Goal: Information Seeking & Learning: Learn about a topic

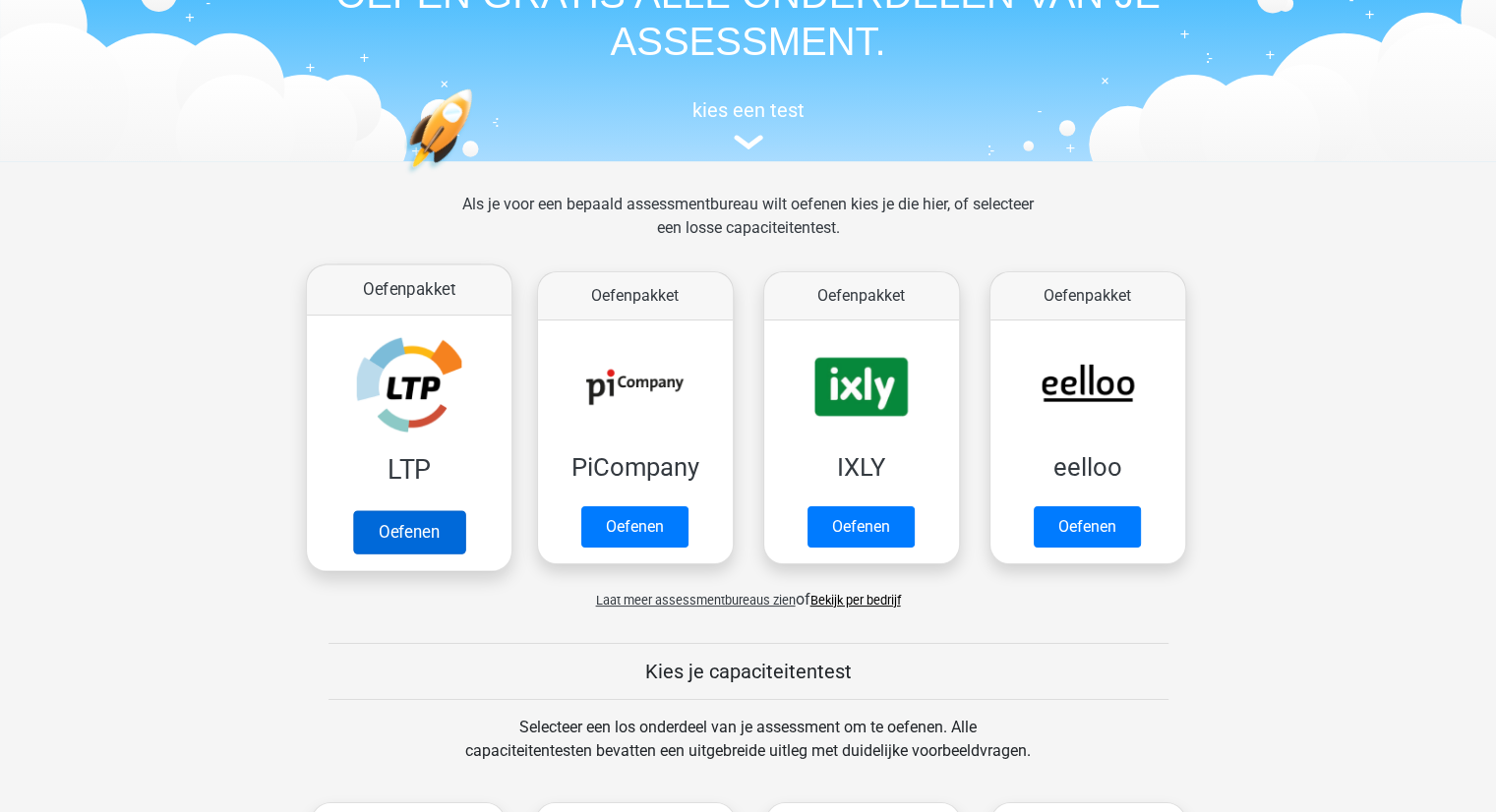
scroll to position [121, 0]
click at [435, 523] on link "Oefenen" at bounding box center [408, 530] width 112 height 43
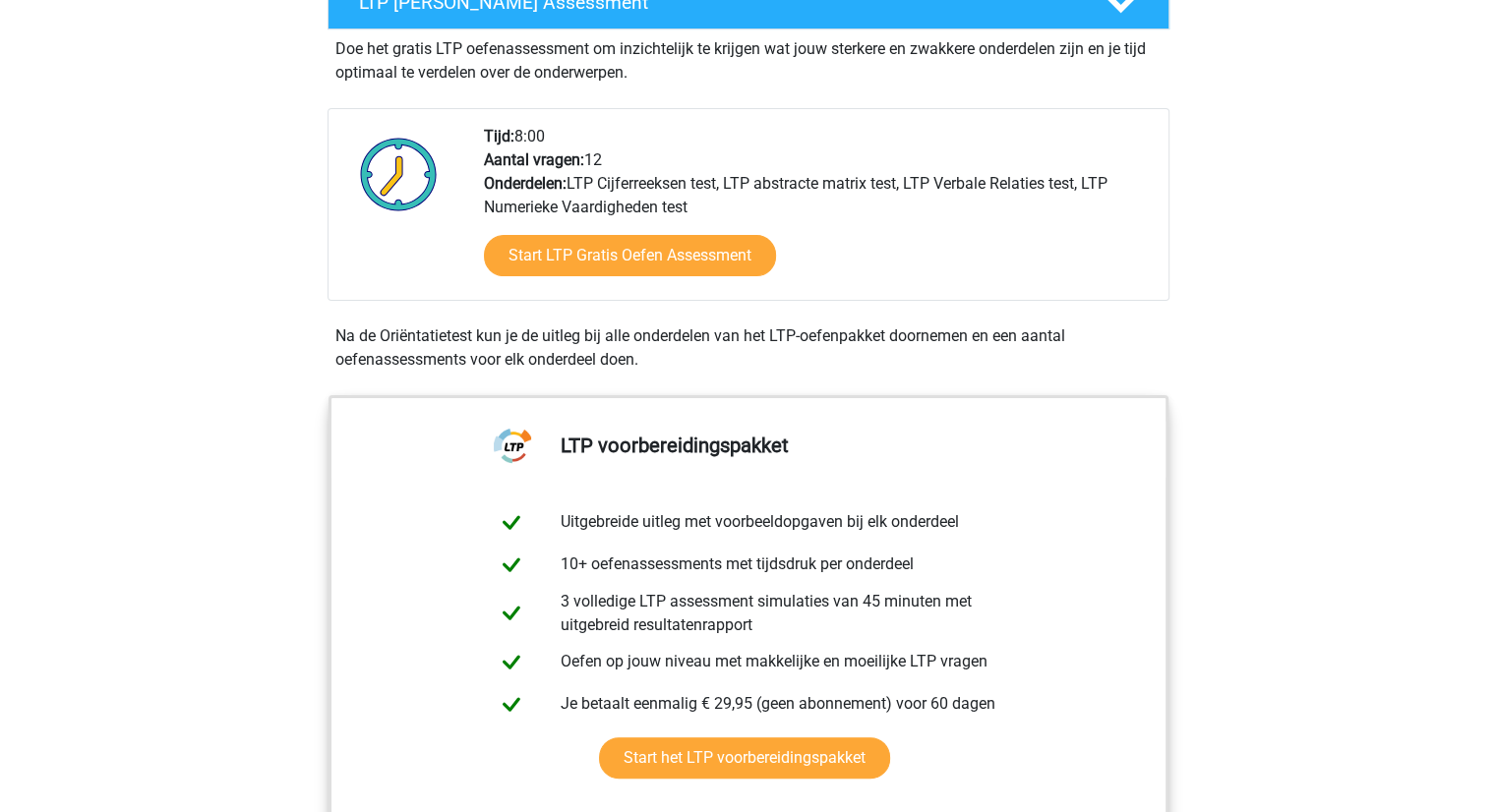
scroll to position [472, 0]
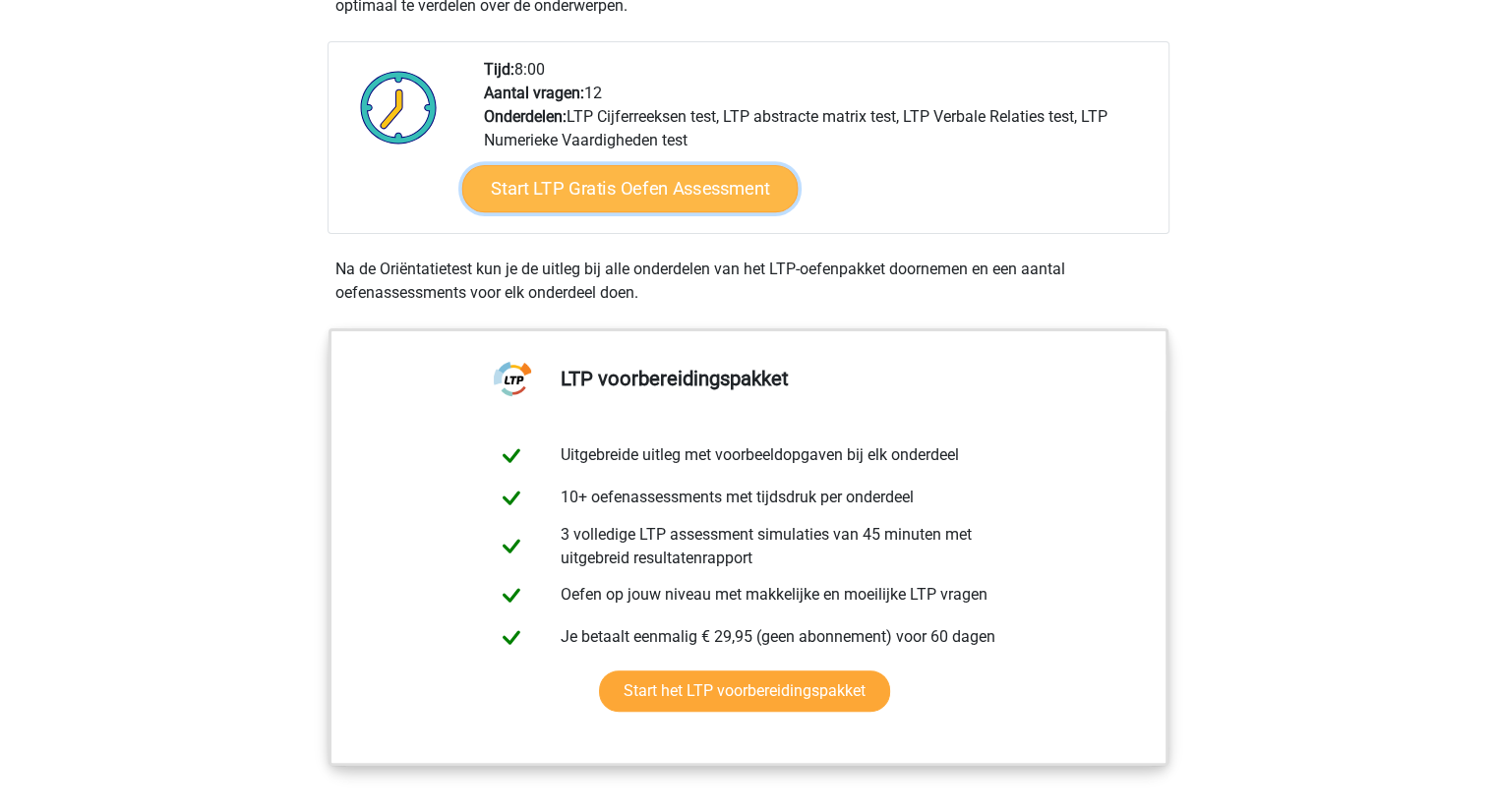
click at [566, 202] on link "Start LTP Gratis Oefen Assessment" at bounding box center [629, 188] width 336 height 47
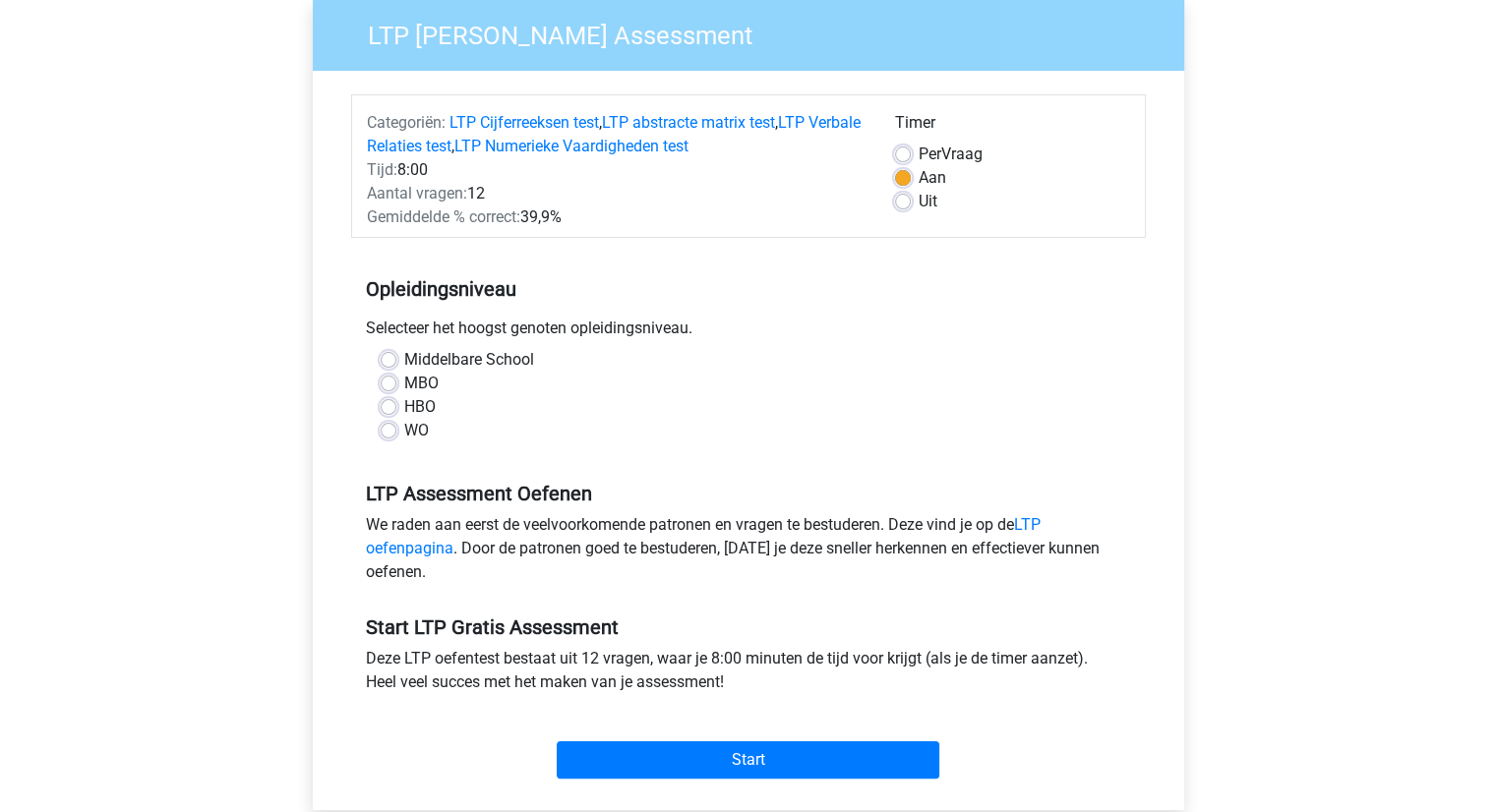
scroll to position [167, 0]
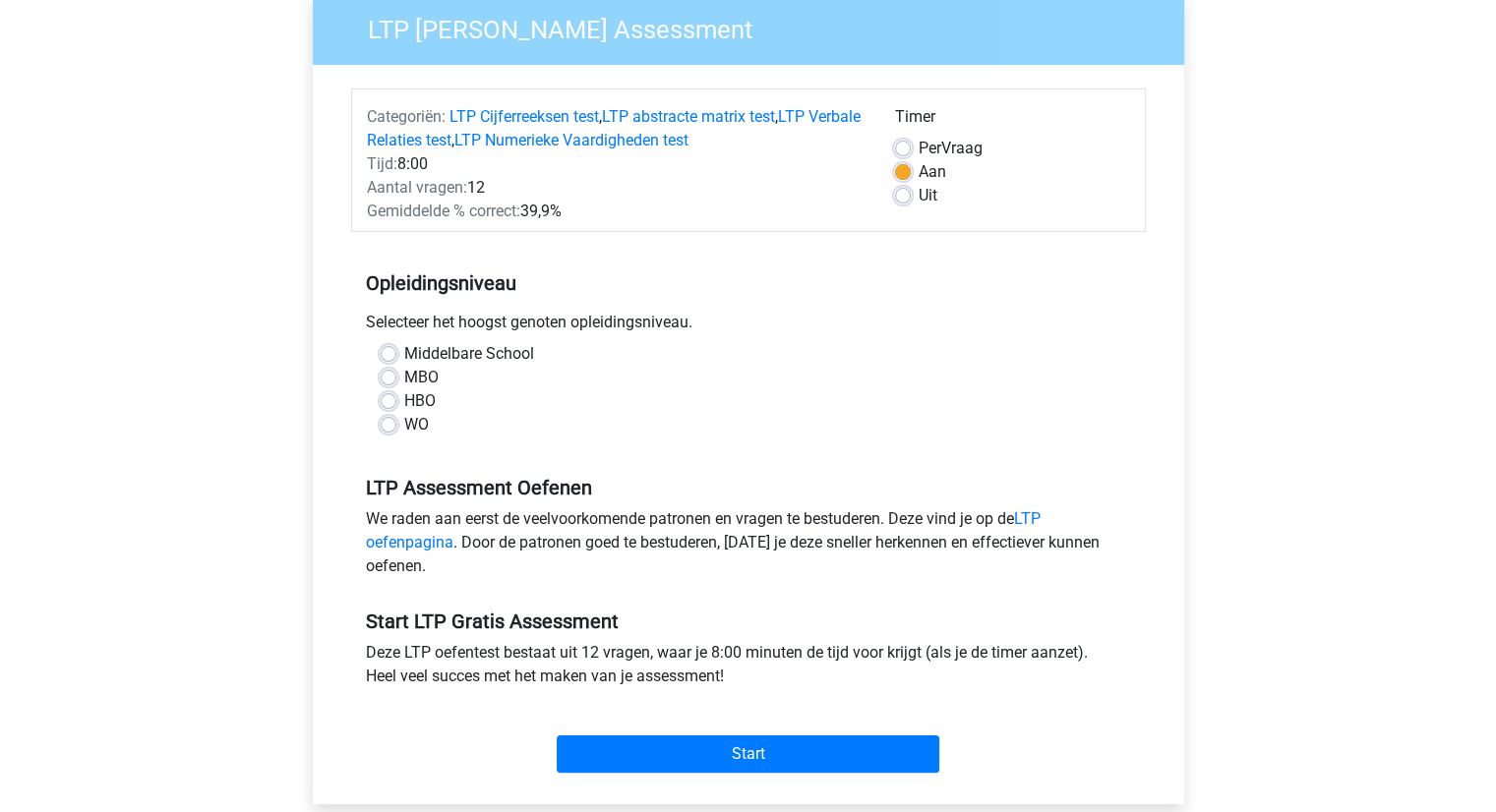
click at [404, 354] on label "Middelbare School" at bounding box center [469, 354] width 130 height 24
click at [389, 354] on input "Middelbare School" at bounding box center [389, 352] width 16 height 20
radio input "true"
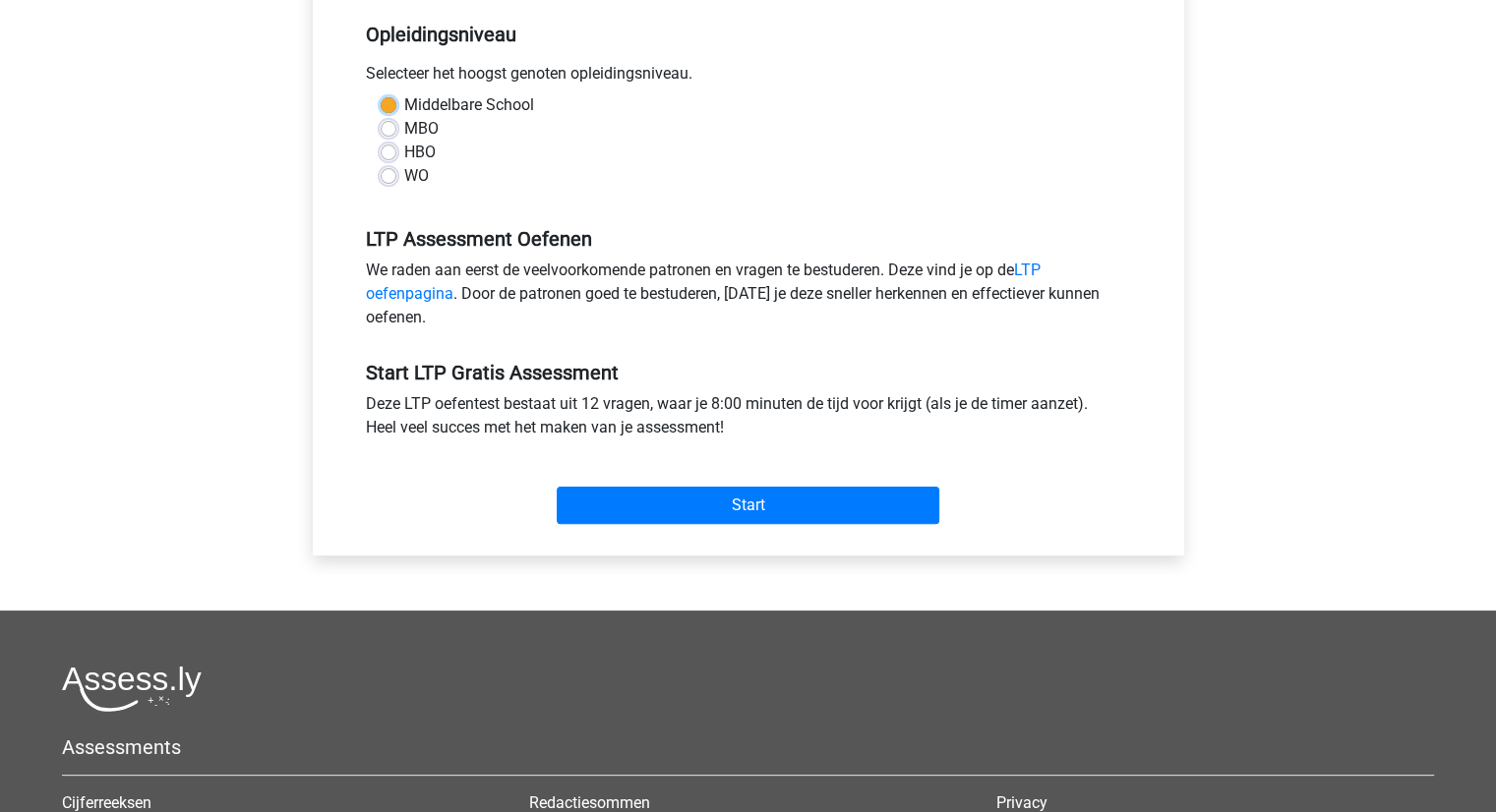
scroll to position [419, 0]
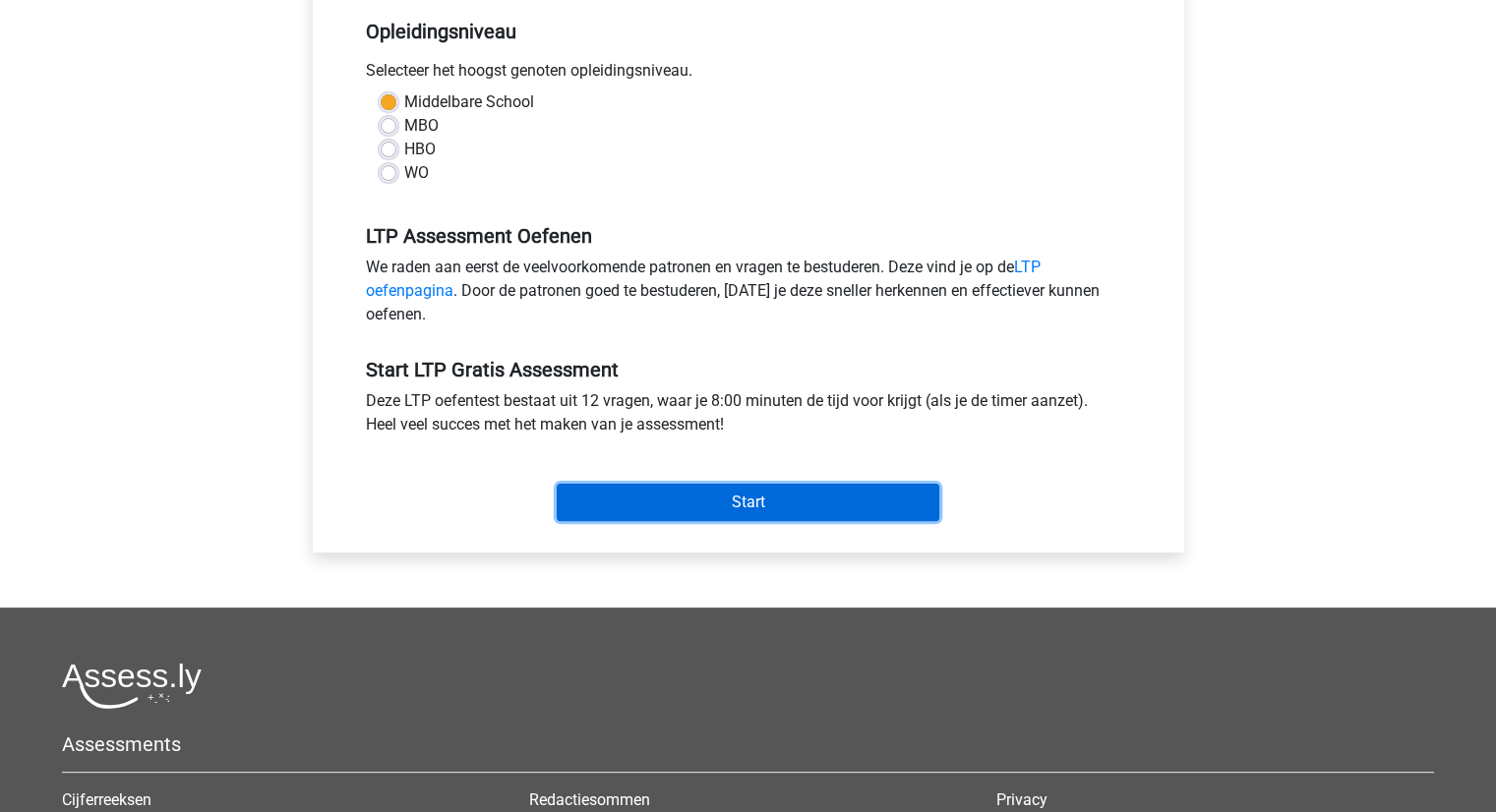
click at [661, 513] on input "Start" at bounding box center [748, 502] width 382 height 37
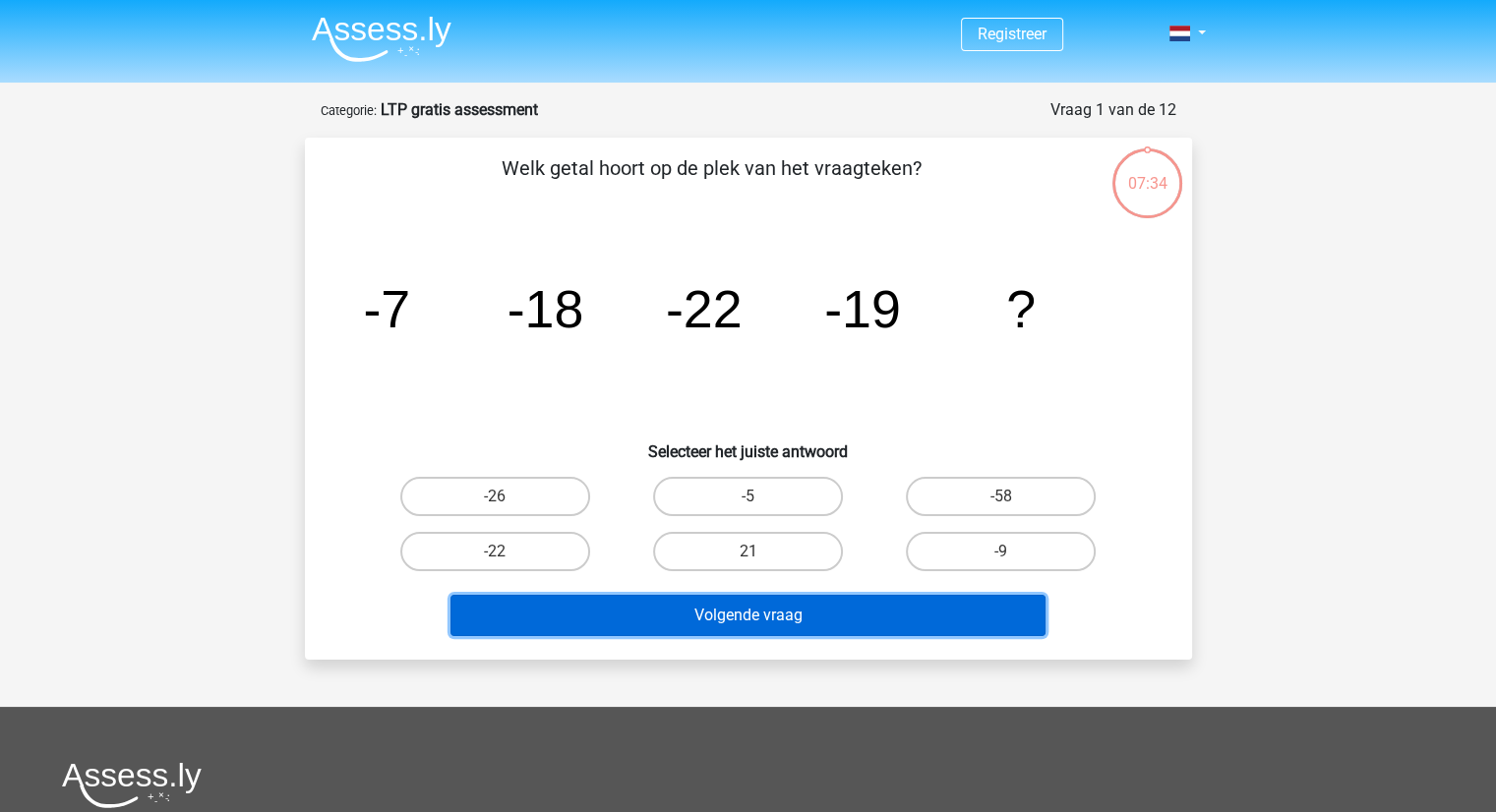
click at [665, 608] on button "Volgende vraag" at bounding box center [747, 615] width 595 height 41
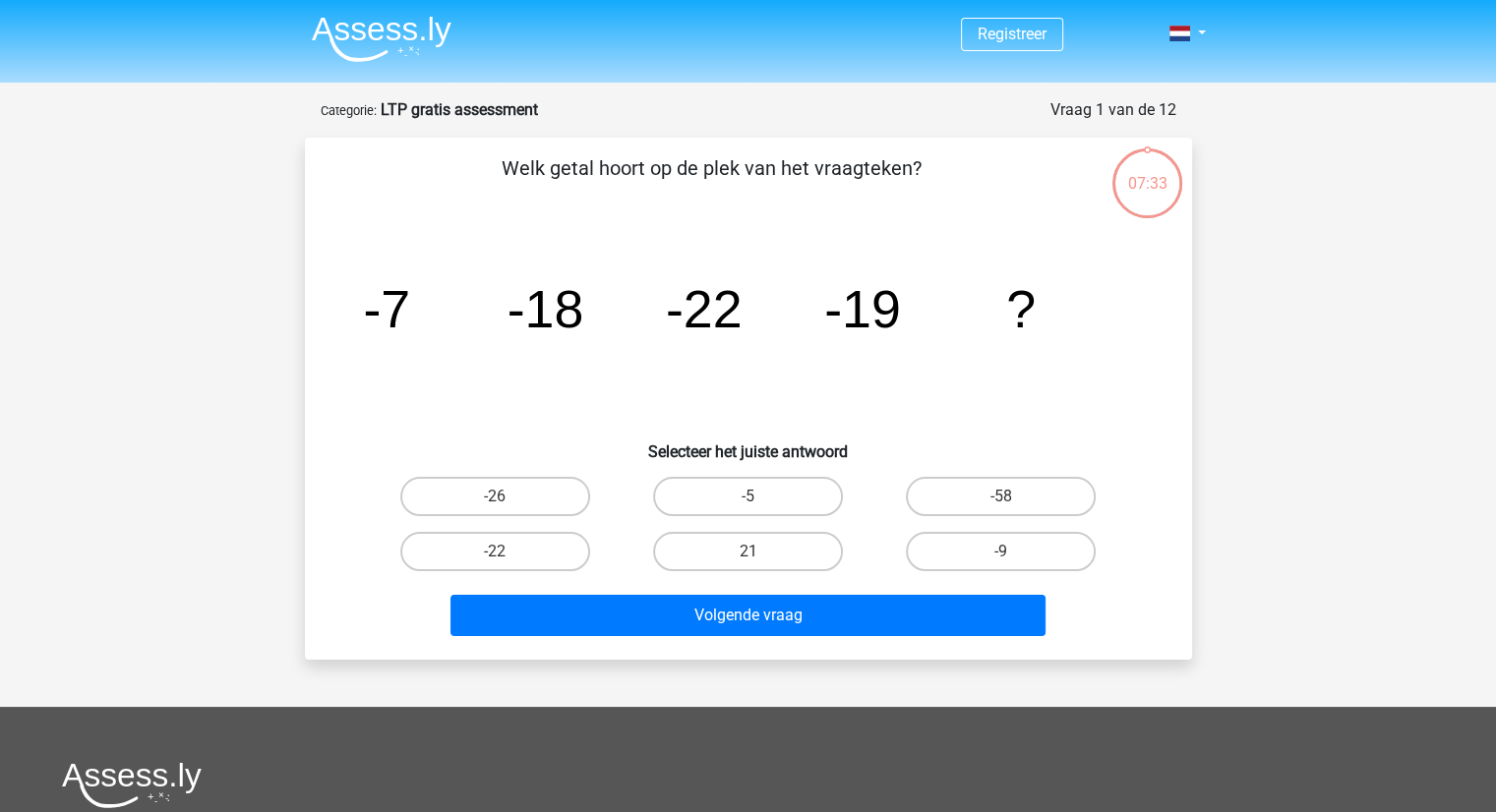
click at [507, 500] on input "-26" at bounding box center [501, 503] width 13 height 13
radio input "true"
click at [567, 662] on div "Registreer" at bounding box center [748, 613] width 1496 height 1226
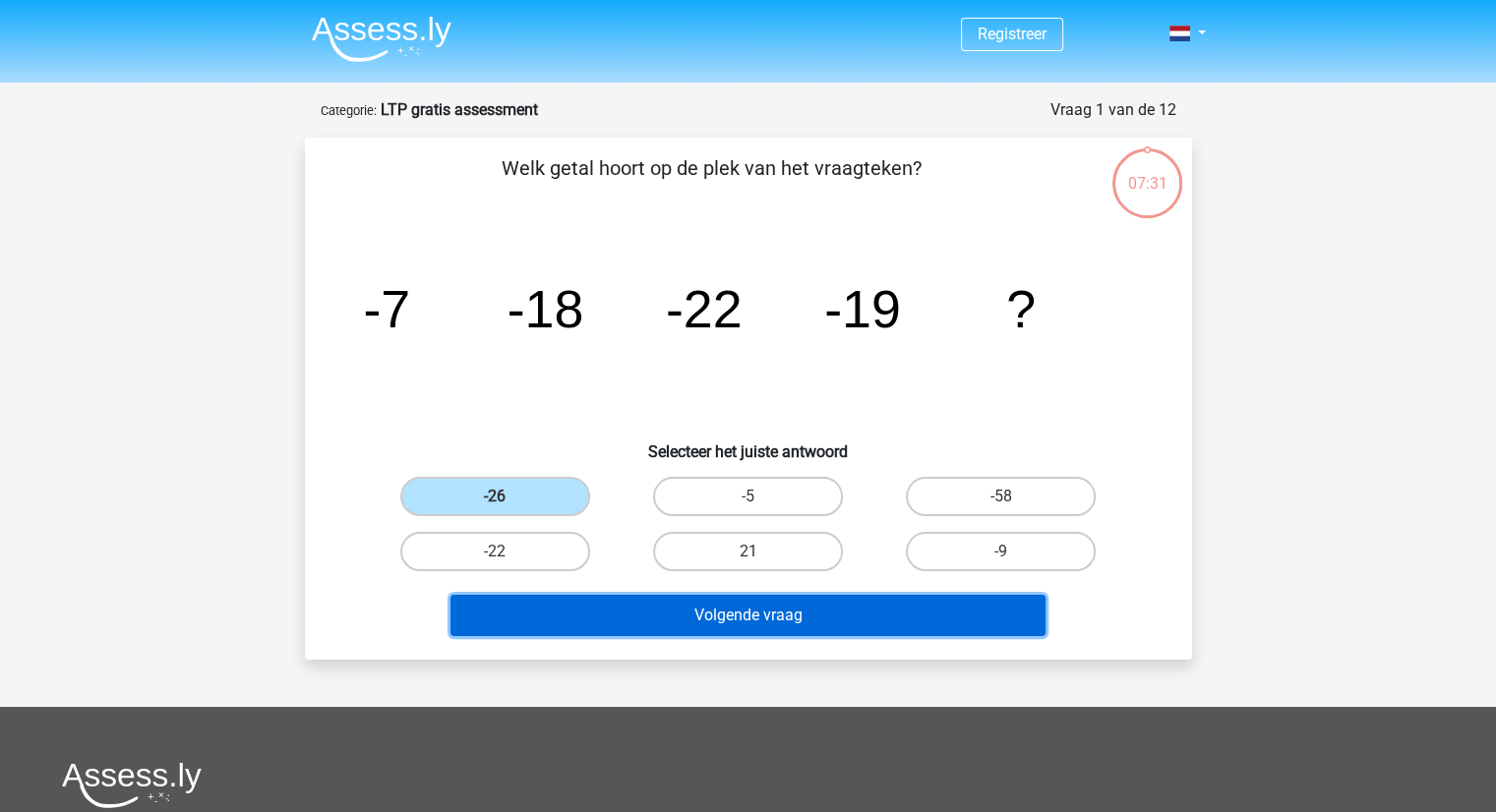
click at [612, 600] on button "Volgende vraag" at bounding box center [747, 615] width 595 height 41
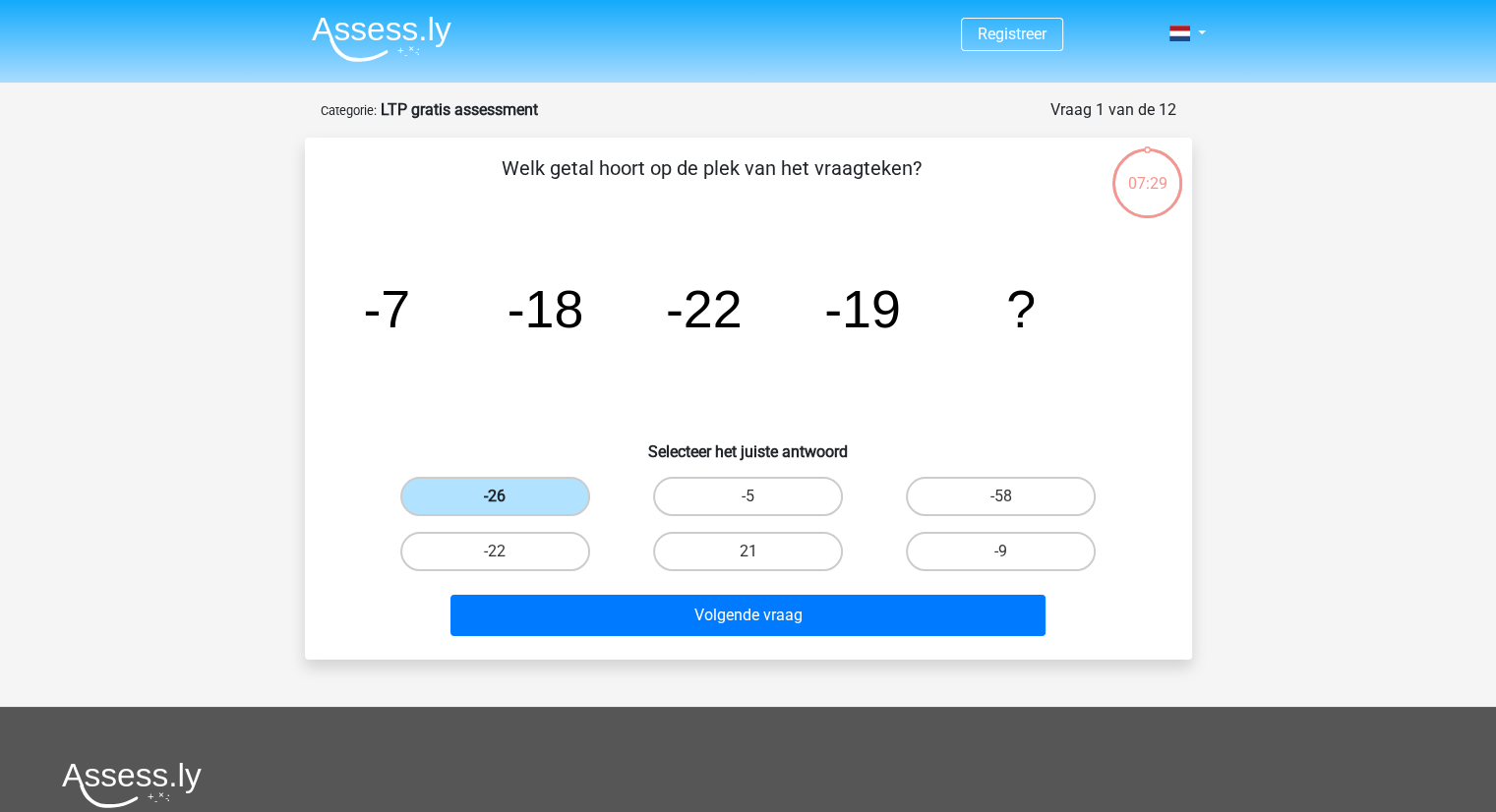
click at [473, 489] on label "-26" at bounding box center [495, 496] width 190 height 39
click at [495, 497] on input "-26" at bounding box center [501, 503] width 13 height 13
click at [473, 489] on label "-26" at bounding box center [495, 496] width 190 height 39
click at [495, 497] on input "-26" at bounding box center [501, 503] width 13 height 13
click at [484, 546] on label "-22" at bounding box center [495, 551] width 190 height 39
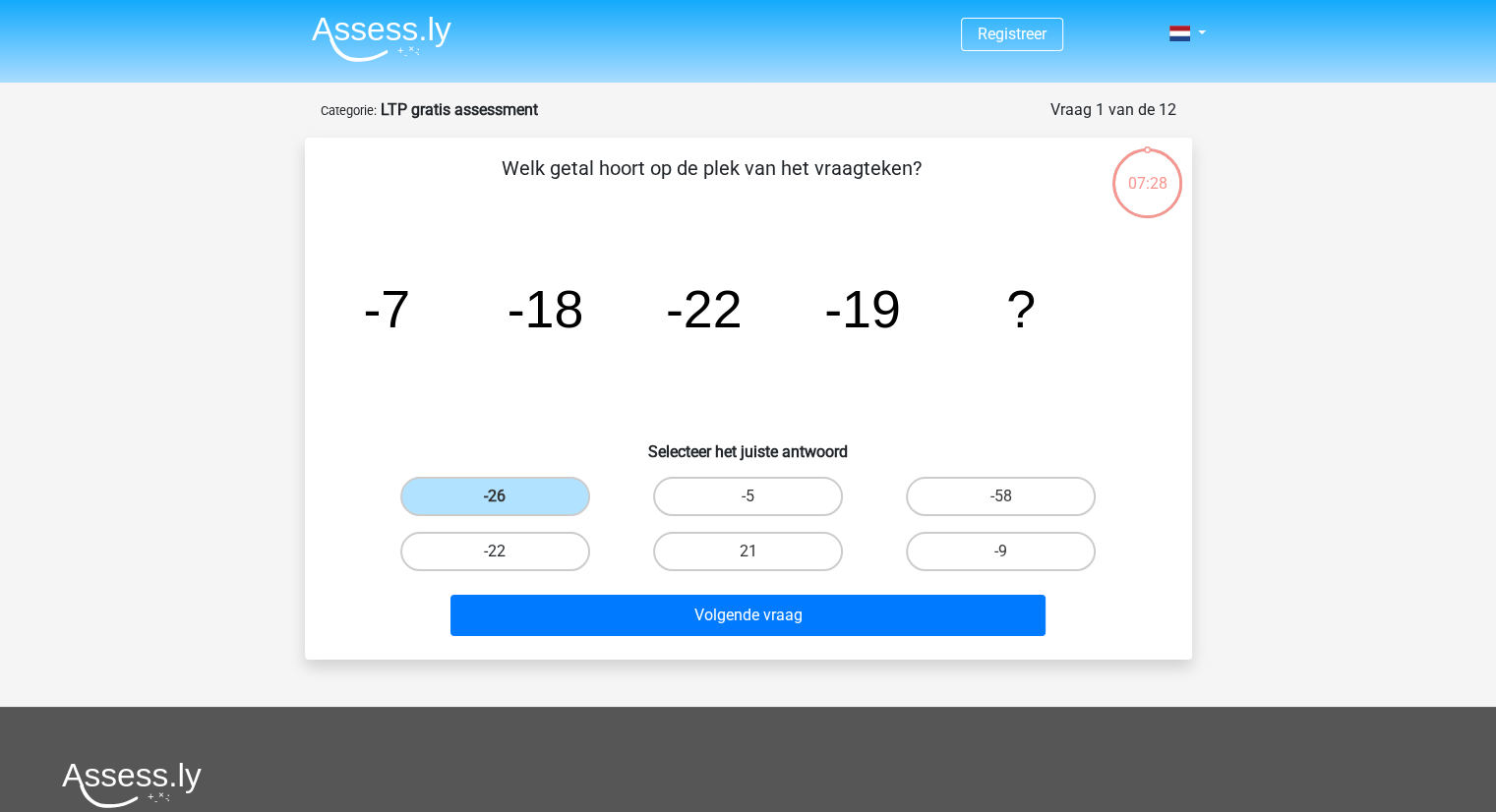
click at [495, 552] on input "-22" at bounding box center [501, 558] width 13 height 13
radio input "true"
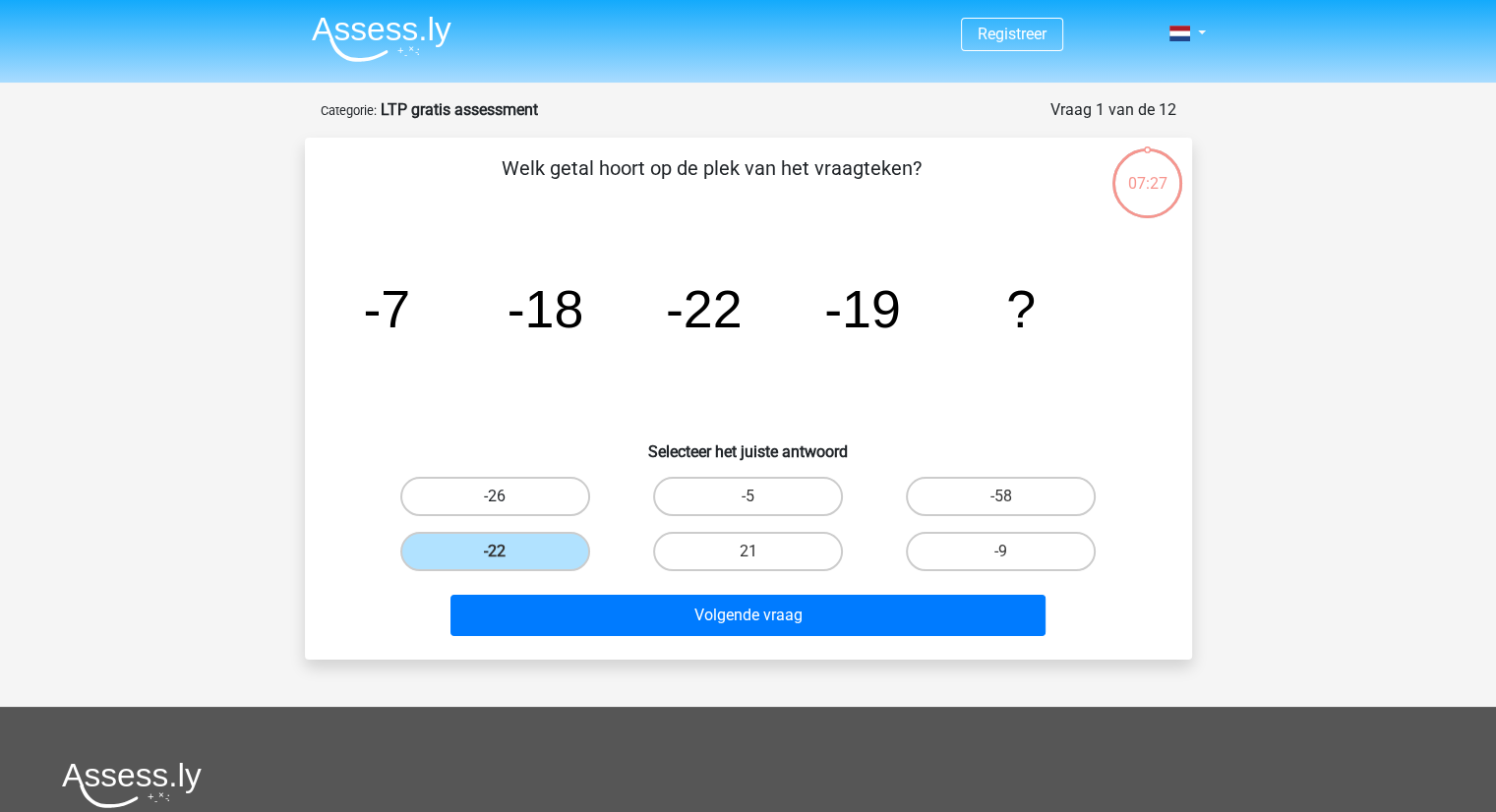
click at [499, 488] on label "-26" at bounding box center [495, 496] width 190 height 39
click at [499, 497] on input "-26" at bounding box center [501, 503] width 13 height 13
radio input "true"
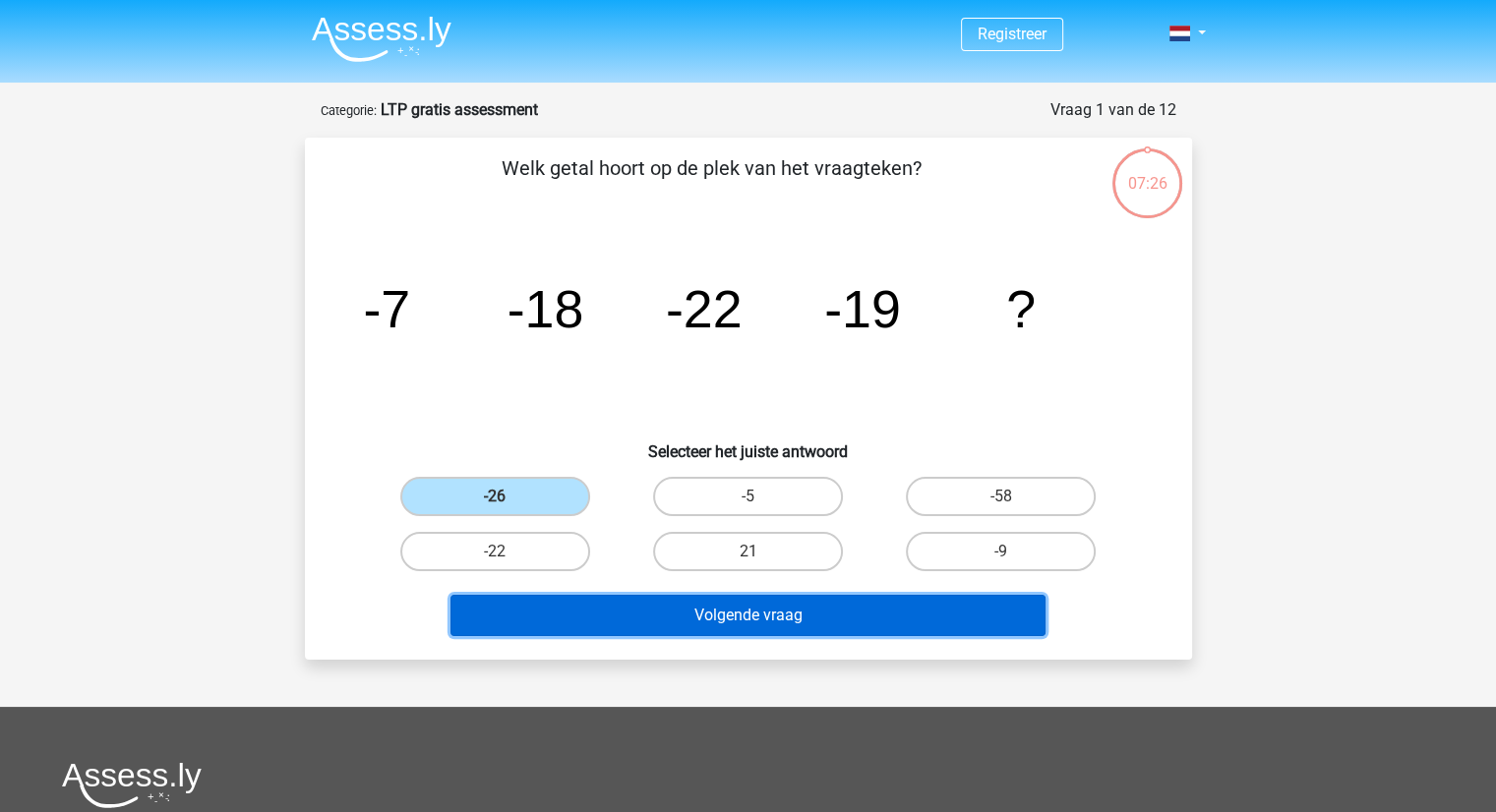
click at [660, 599] on button "Volgende vraag" at bounding box center [747, 615] width 595 height 41
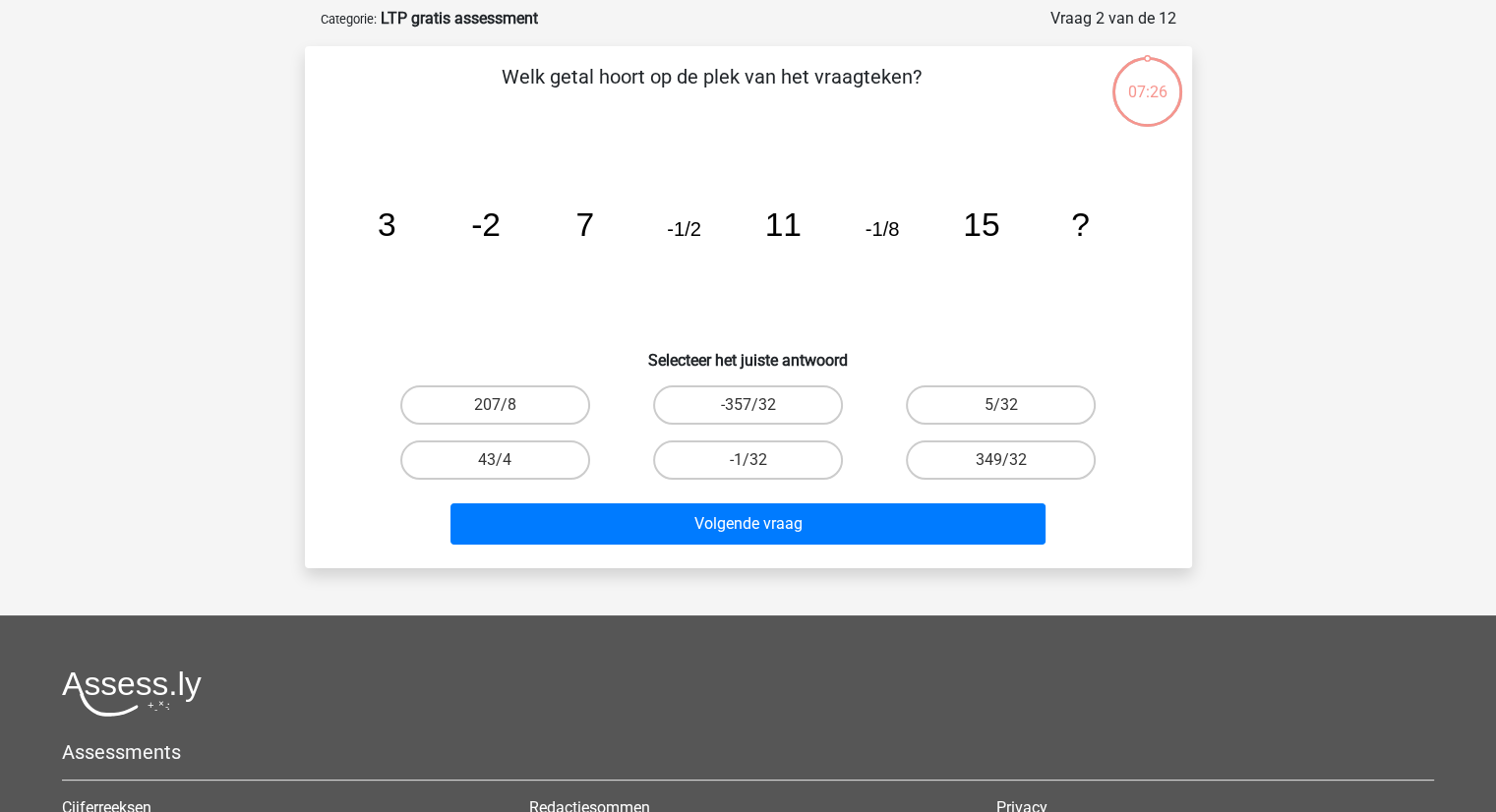
scroll to position [98, 0]
